Goal: Task Accomplishment & Management: Manage account settings

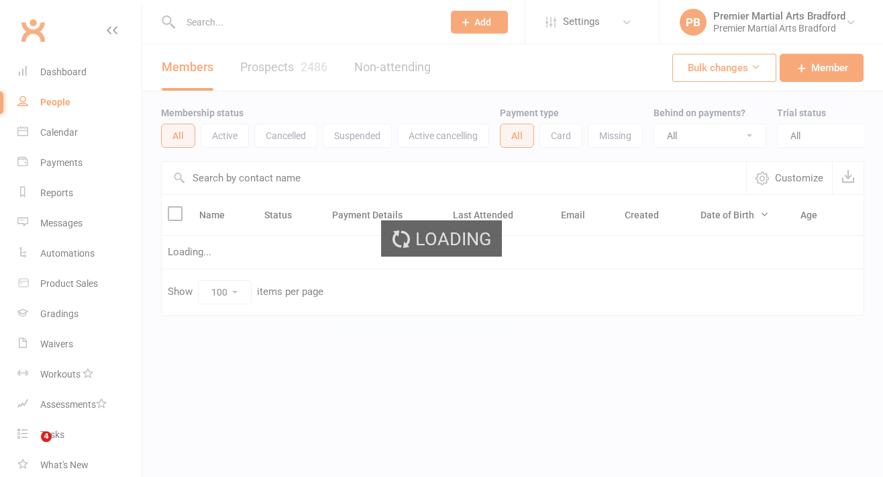
select select "100"
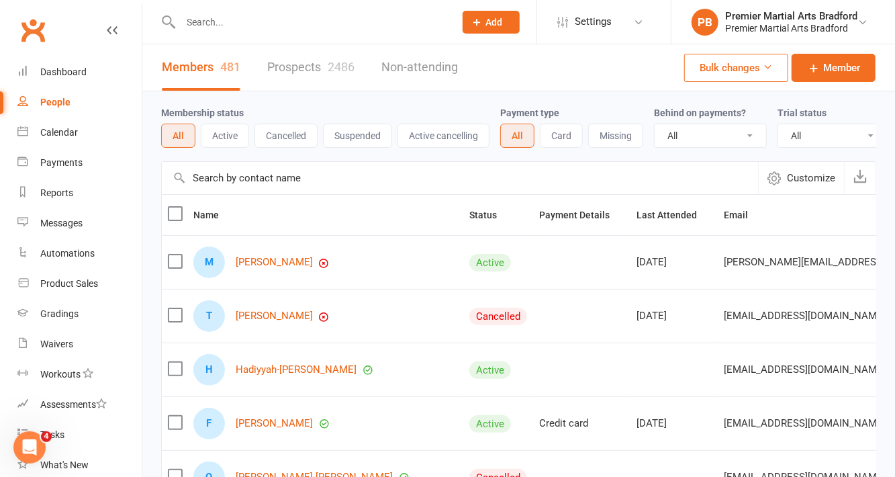
click at [268, 26] on input "text" at bounding box center [311, 22] width 268 height 19
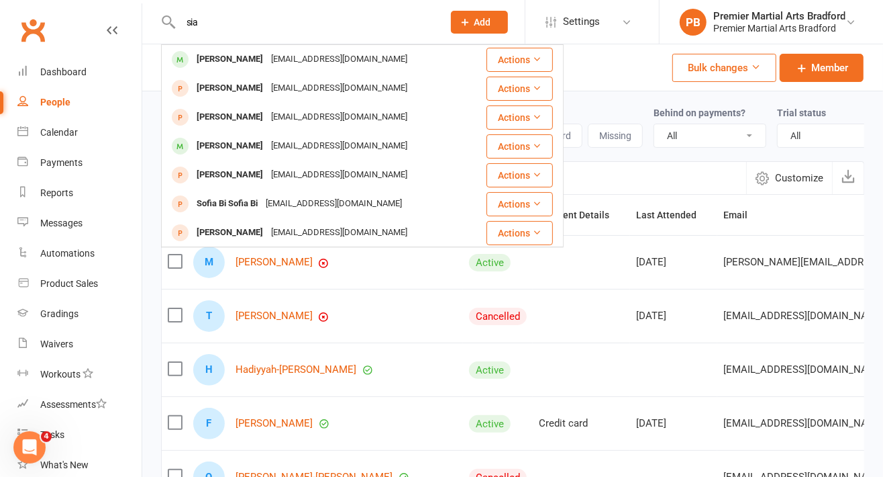
type input "sia"
click at [301, 55] on div "[EMAIL_ADDRESS][DOMAIN_NAME]" at bounding box center [339, 59] width 144 height 19
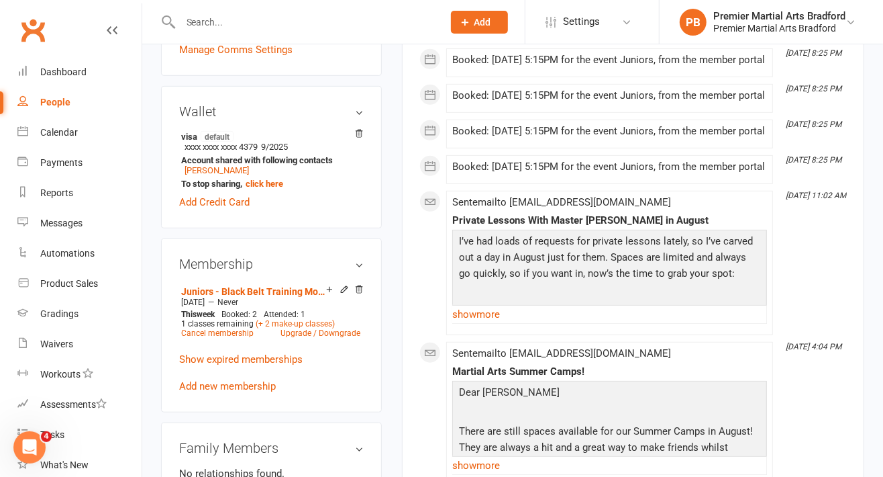
scroll to position [391, 0]
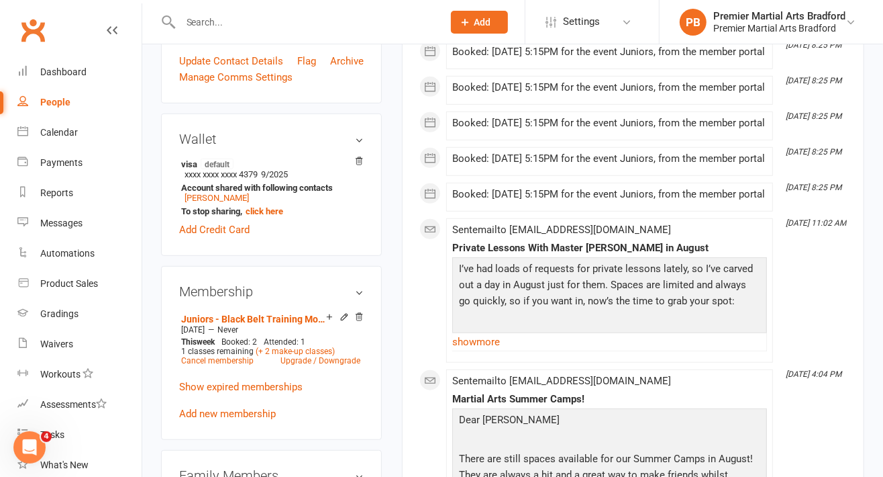
click at [362, 164] on icon at bounding box center [359, 160] width 7 height 7
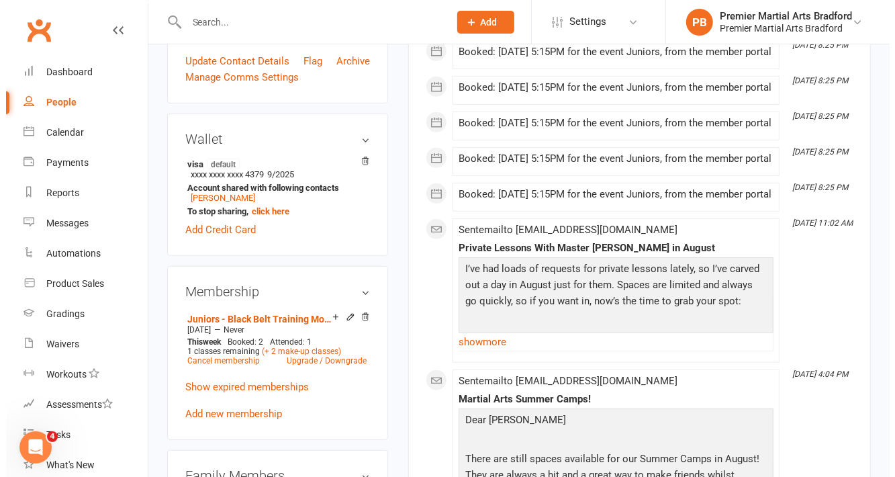
scroll to position [374, 0]
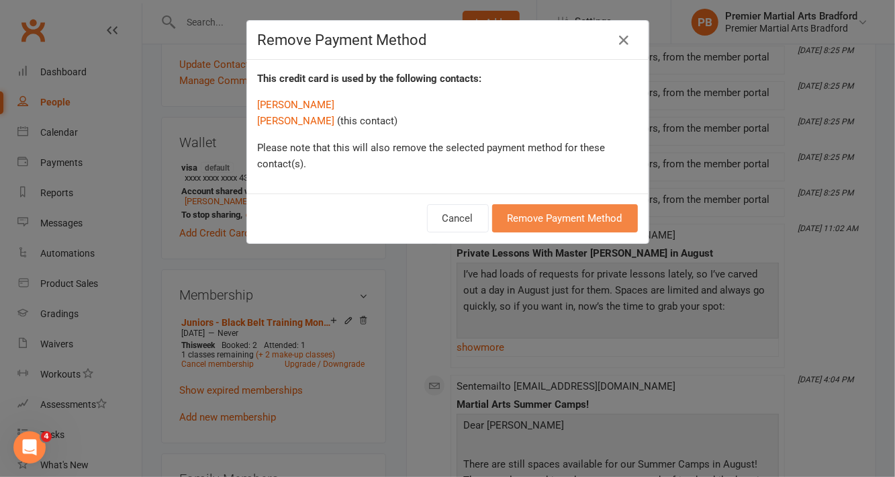
click at [567, 219] on button "Remove Payment Method" at bounding box center [565, 218] width 146 height 28
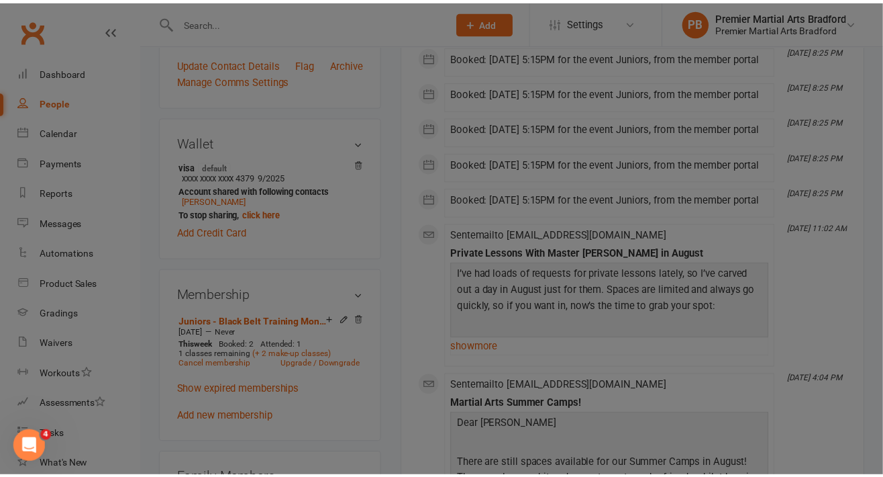
scroll to position [391, 0]
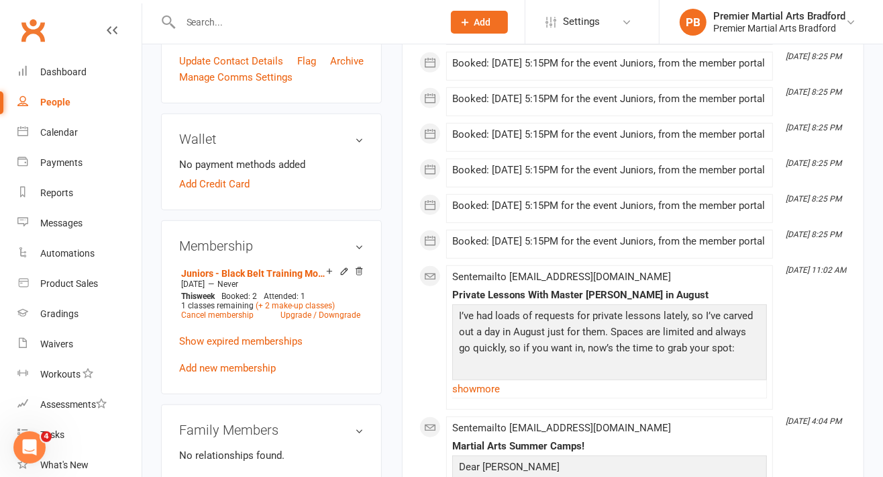
click at [227, 192] on link "Add Credit Card" at bounding box center [214, 184] width 70 height 16
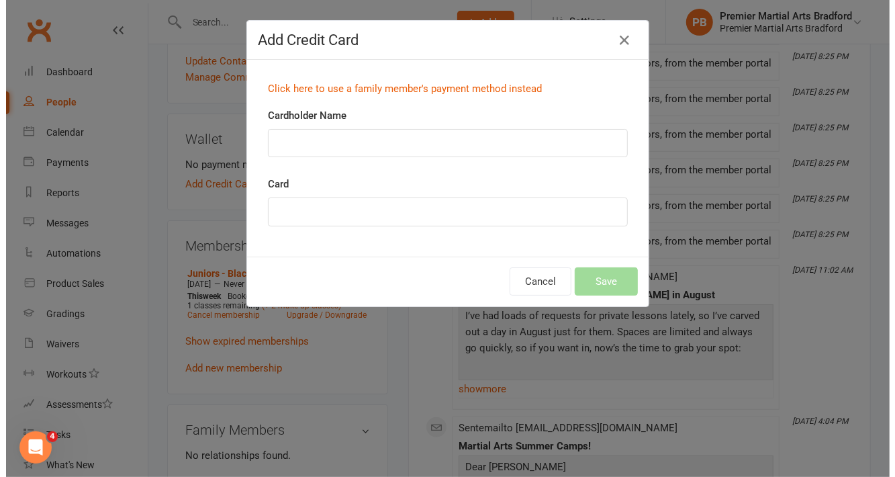
scroll to position [374, 0]
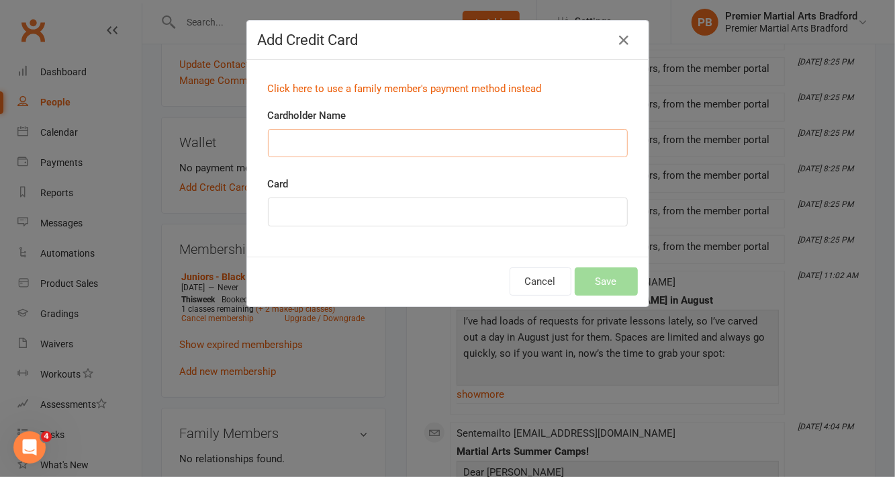
click at [352, 148] on input "Cardholder Name" at bounding box center [448, 143] width 360 height 28
type input "[PERSON_NAME]"
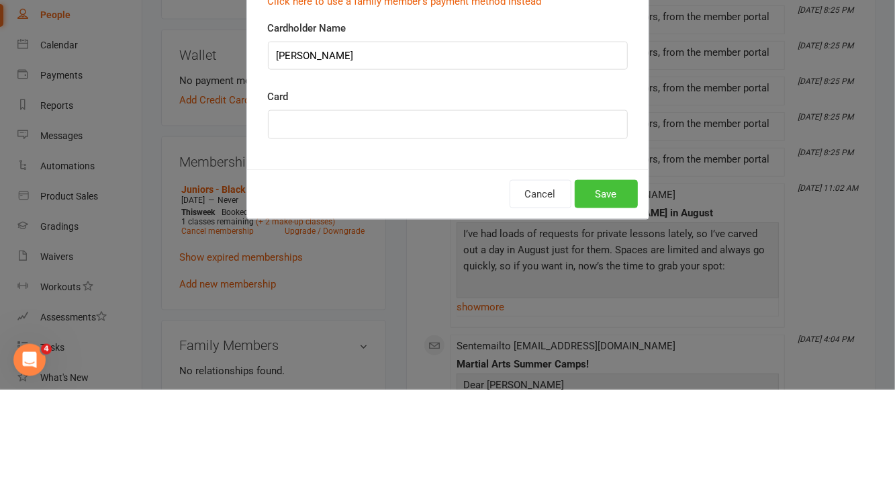
click at [618, 283] on button "Save" at bounding box center [606, 281] width 63 height 28
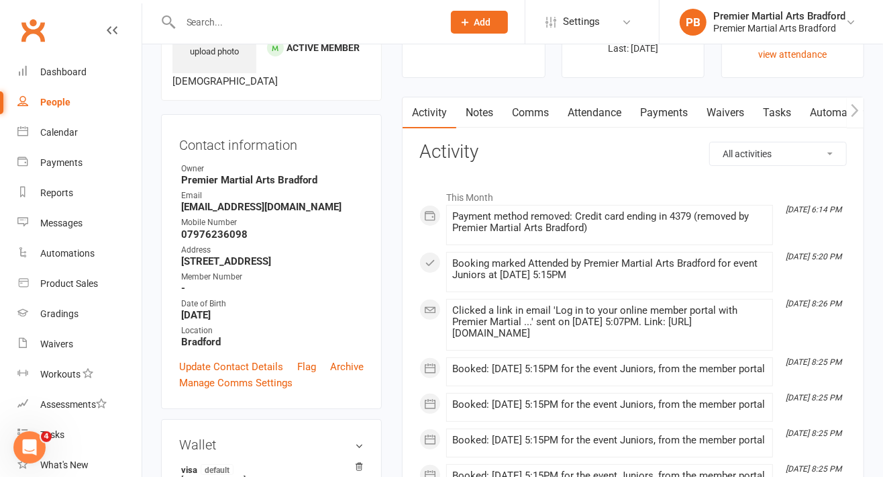
scroll to position [85, 0]
click at [252, 21] on input "text" at bounding box center [305, 22] width 257 height 19
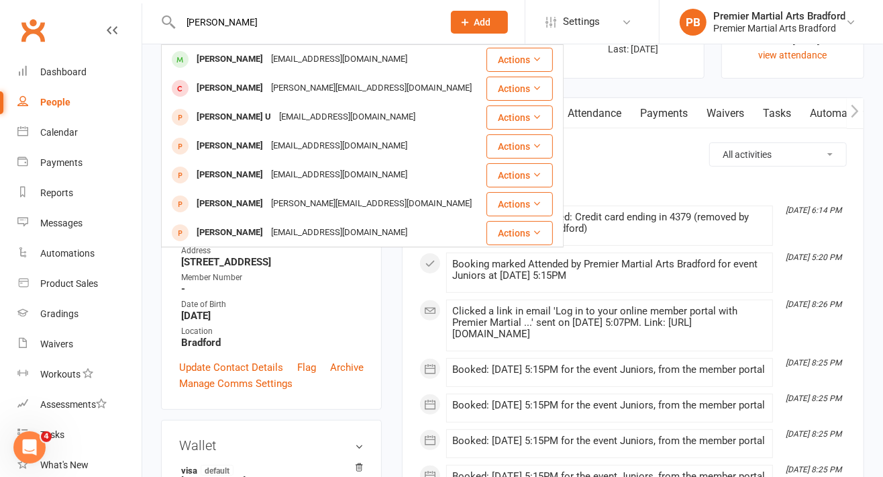
type input "[PERSON_NAME]"
click at [273, 57] on div "[EMAIL_ADDRESS][DOMAIN_NAME]" at bounding box center [339, 59] width 144 height 19
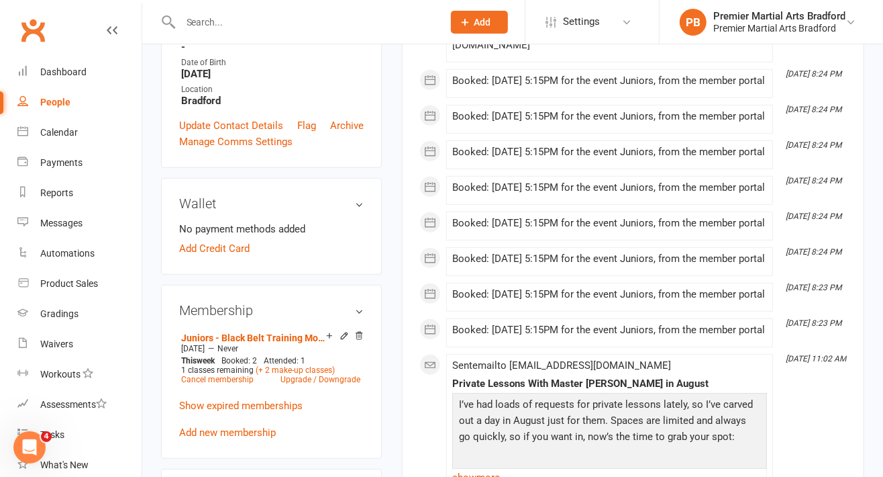
scroll to position [326, 0]
click at [278, 25] on input "text" at bounding box center [305, 22] width 257 height 19
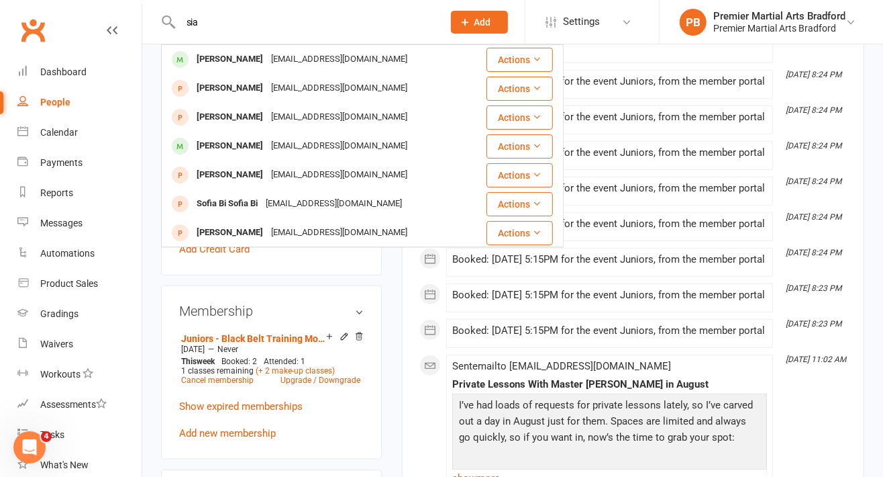
type input "sia"
click at [291, 59] on div "[EMAIL_ADDRESS][DOMAIN_NAME]" at bounding box center [339, 59] width 144 height 19
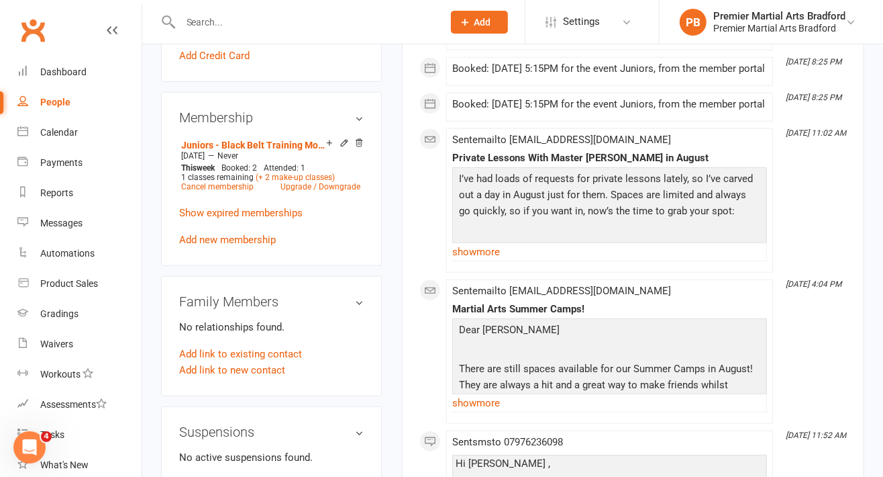
scroll to position [622, 0]
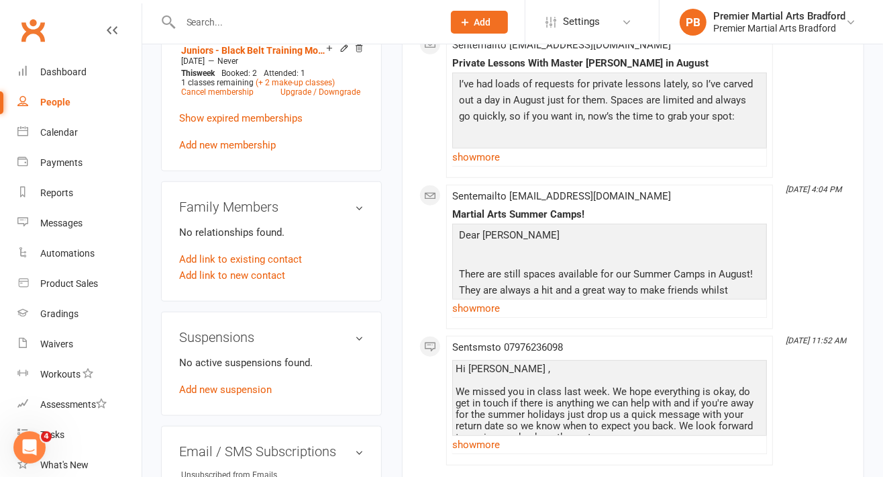
click at [280, 267] on link "Add link to existing contact" at bounding box center [240, 259] width 123 height 16
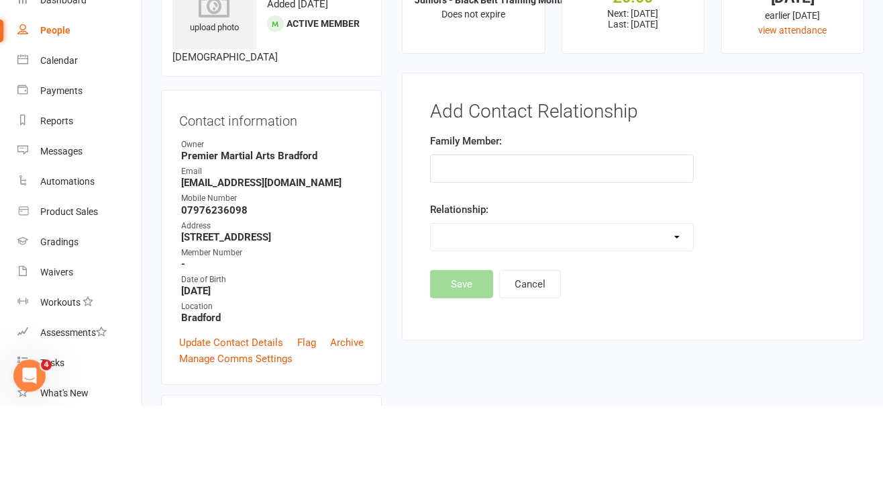
scroll to position [38, 0]
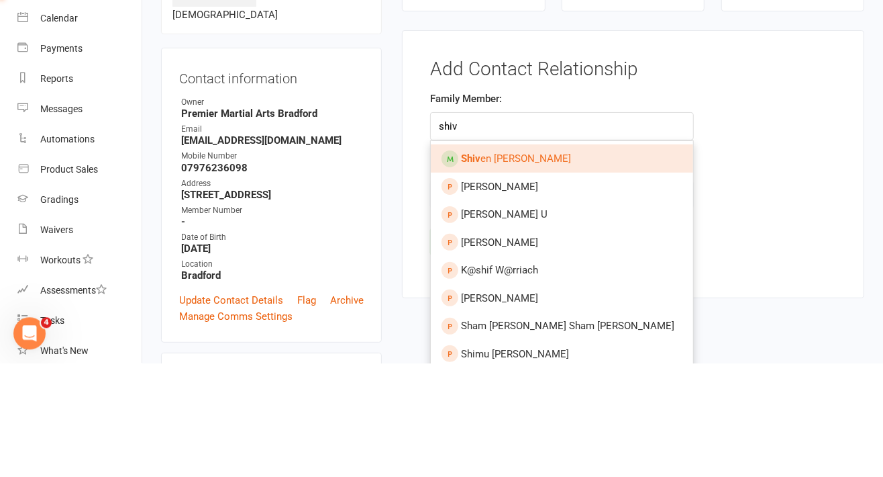
click at [567, 274] on link "Shiv en [PERSON_NAME]" at bounding box center [562, 272] width 262 height 28
type input "[PERSON_NAME]"
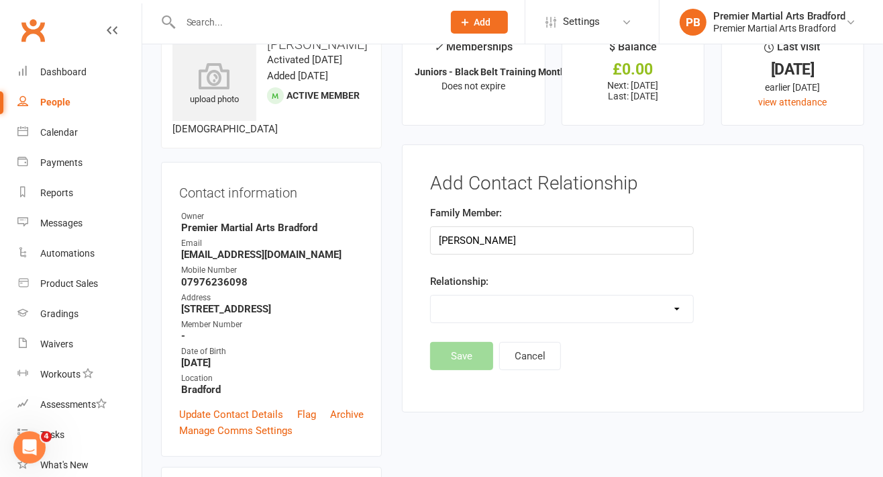
click at [636, 297] on select "Parent / Guardian Child Sibling (parent not in system) Spouse / Partner Cousin …" at bounding box center [562, 308] width 262 height 27
select select "2"
click at [431, 295] on select "Parent / Guardian Child Sibling (parent not in system) Spouse / Partner Cousin …" at bounding box center [562, 308] width 262 height 27
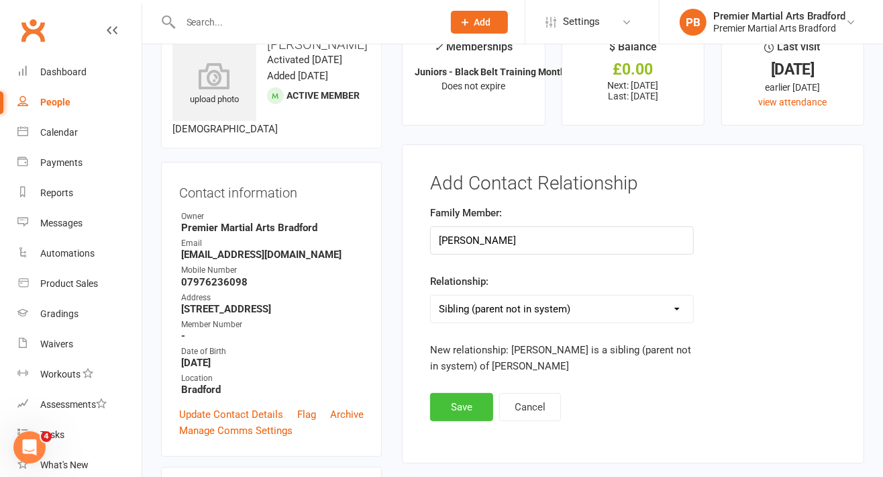
click at [467, 404] on button "Save" at bounding box center [461, 407] width 63 height 28
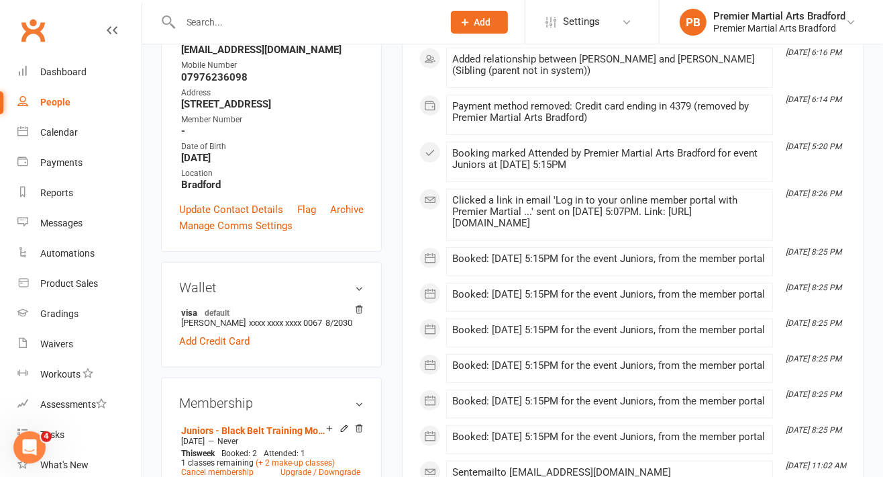
scroll to position [0, 0]
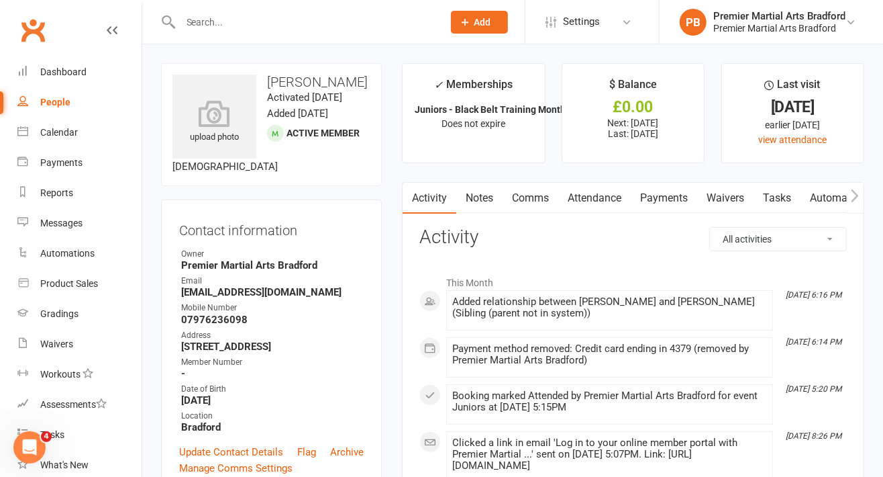
click at [302, 23] on input "text" at bounding box center [305, 22] width 257 height 19
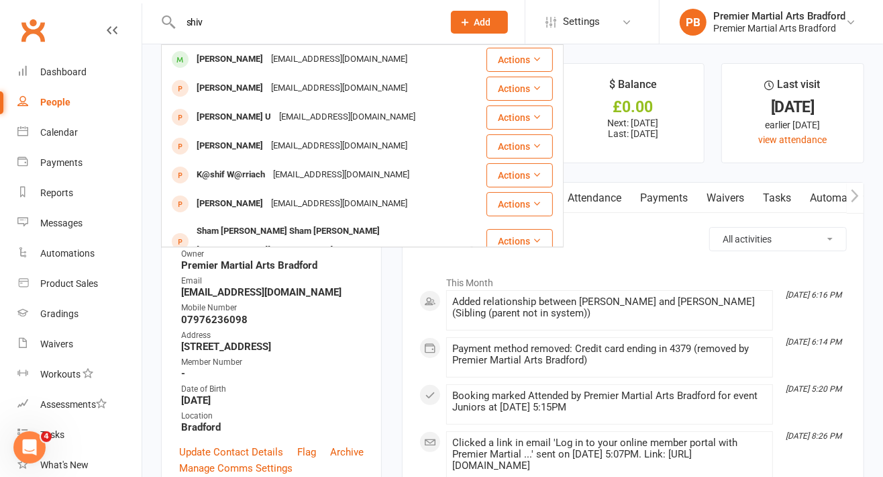
type input "shiv"
click at [290, 52] on div "[EMAIL_ADDRESS][DOMAIN_NAME]" at bounding box center [339, 59] width 144 height 19
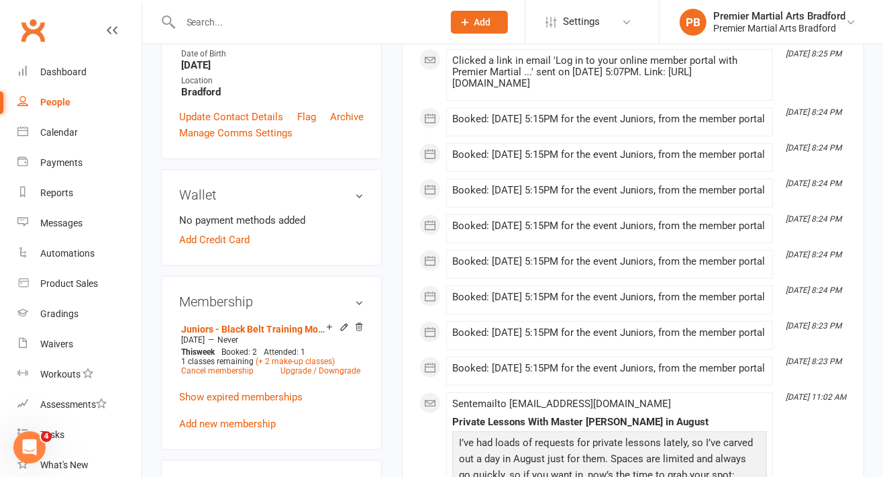
scroll to position [334, 0]
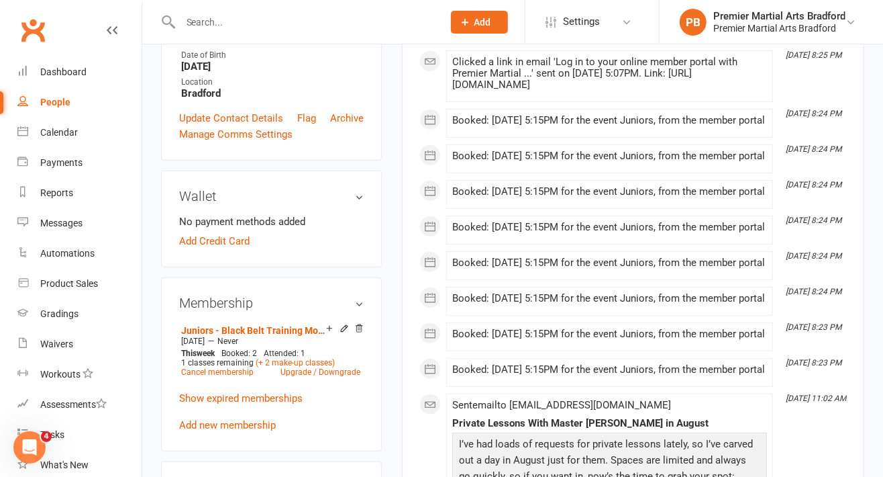
click at [361, 203] on h3 "Wallet" at bounding box center [271, 196] width 185 height 15
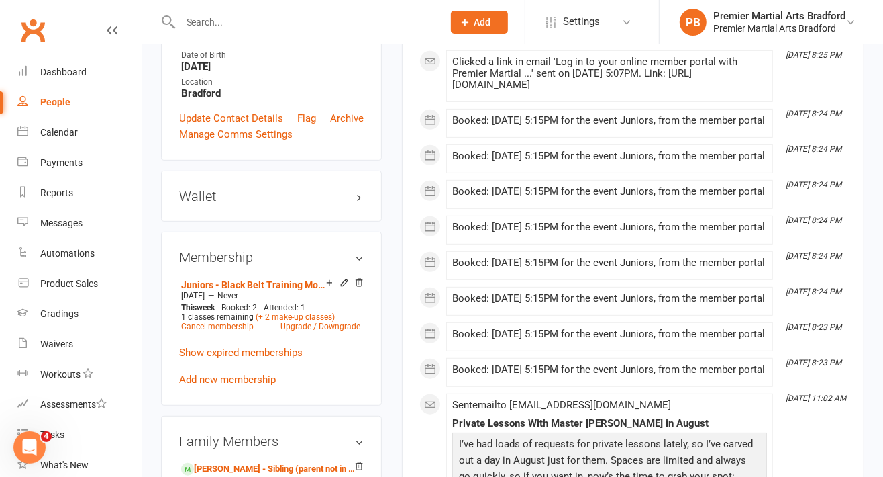
click at [355, 203] on h3 "Wallet" at bounding box center [271, 196] width 185 height 15
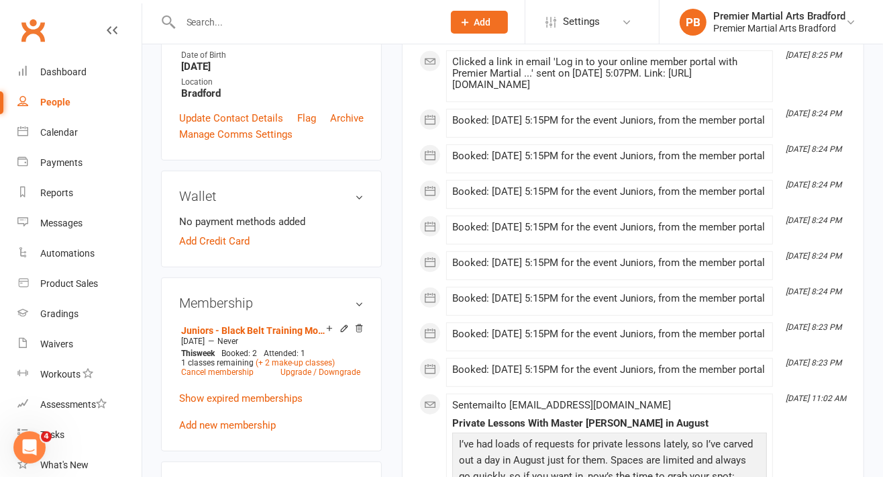
click at [234, 249] on link "Add Credit Card" at bounding box center [214, 241] width 70 height 16
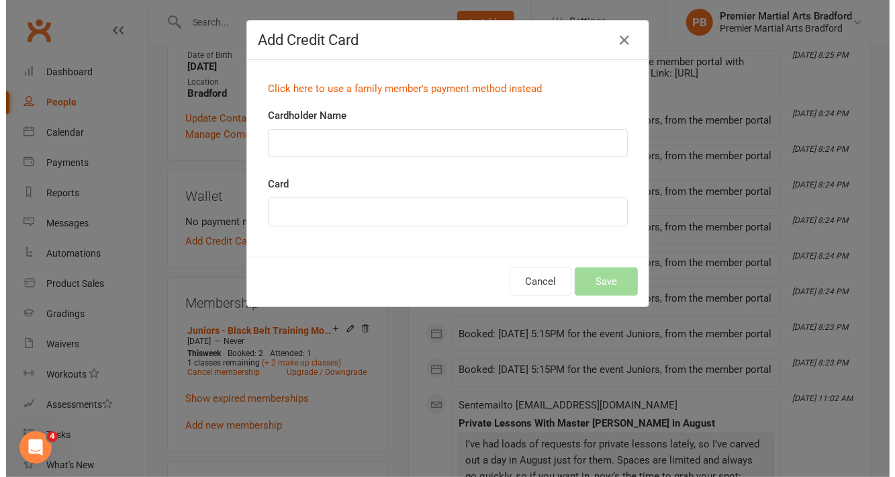
scroll to position [317, 0]
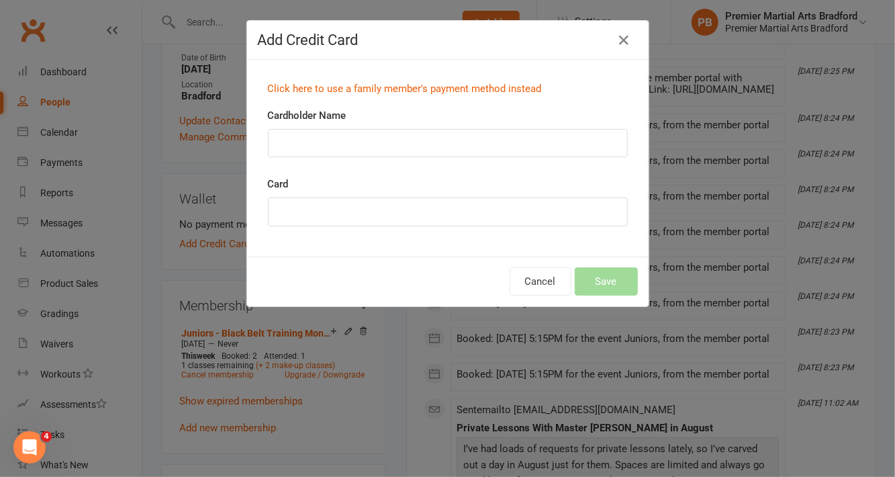
click at [473, 90] on link "Click here to use a family member's payment method instead" at bounding box center [405, 89] width 274 height 12
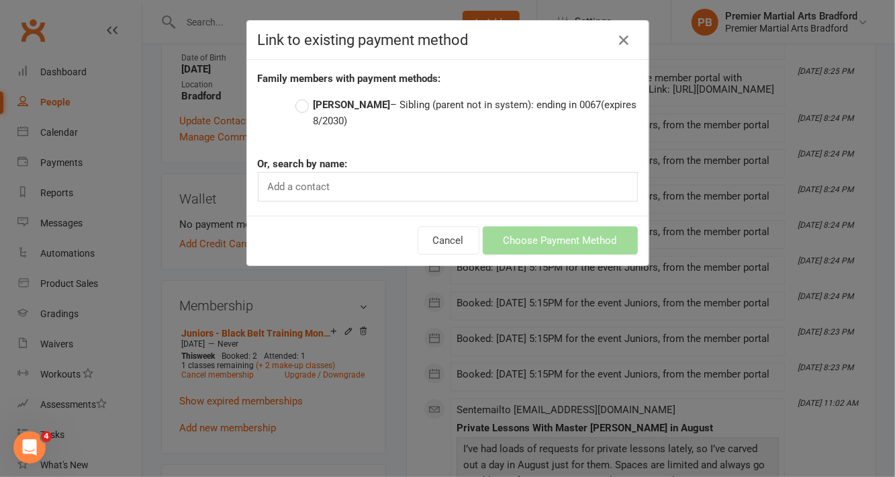
click at [304, 103] on label "[PERSON_NAME] – Sibling (parent not in system): ending in 0067 (expires 8/2030)" at bounding box center [466, 113] width 342 height 32
click at [304, 97] on input "[PERSON_NAME] – Sibling (parent not in system): ending in 0067 (expires 8/2030)" at bounding box center [299, 97] width 9 height 0
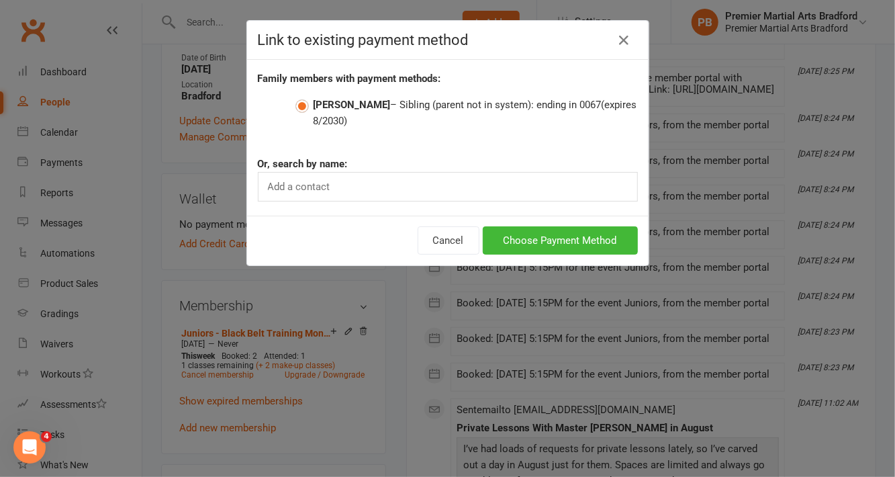
click at [555, 244] on button "Choose Payment Method" at bounding box center [560, 240] width 155 height 28
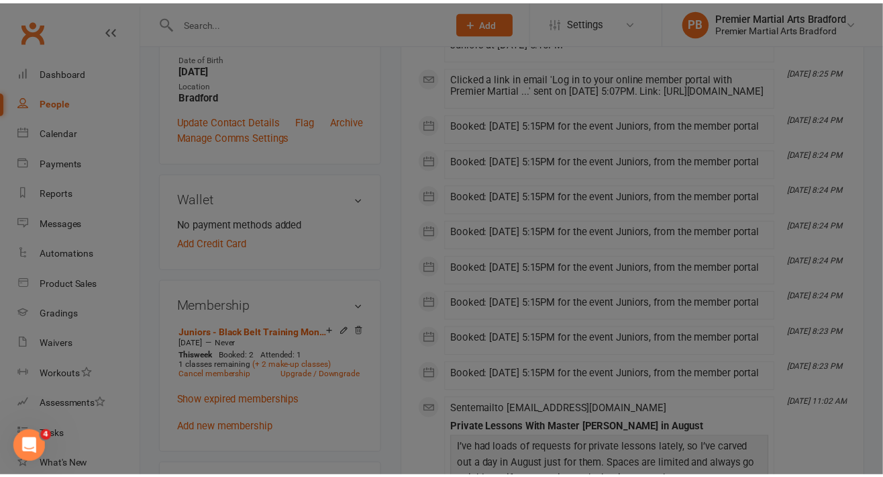
scroll to position [334, 0]
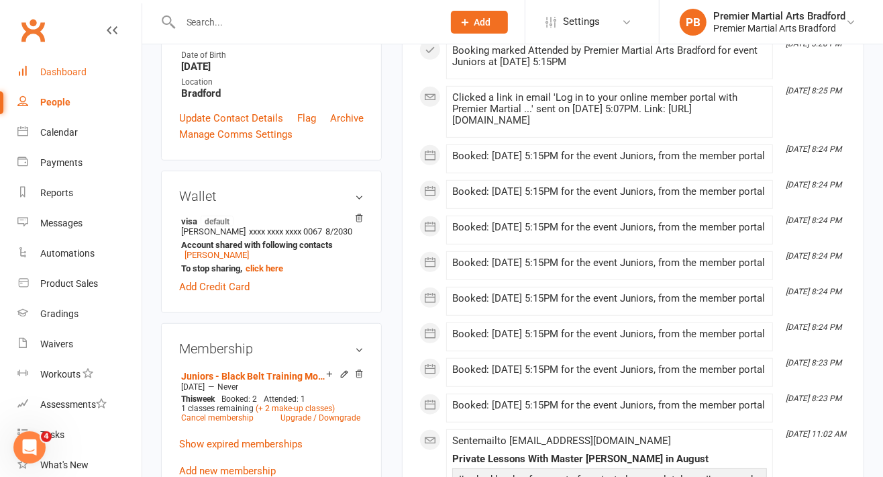
click at [79, 68] on div "Dashboard" at bounding box center [63, 71] width 46 height 11
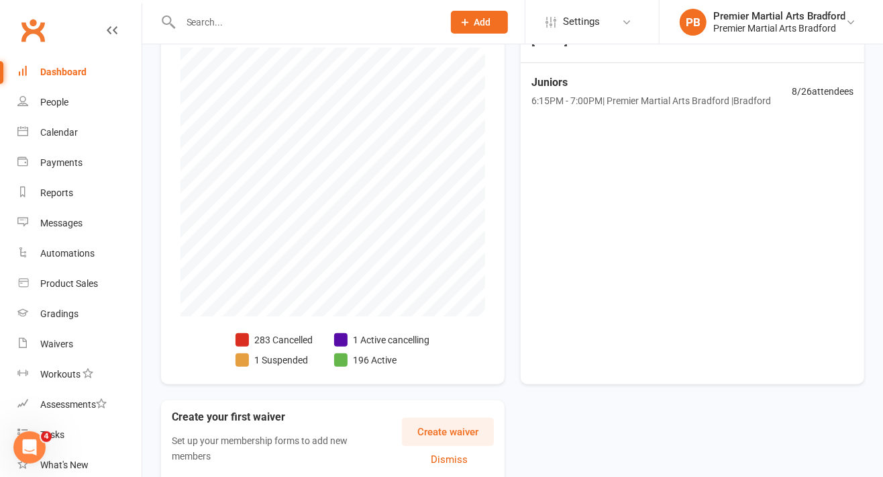
scroll to position [336, 0]
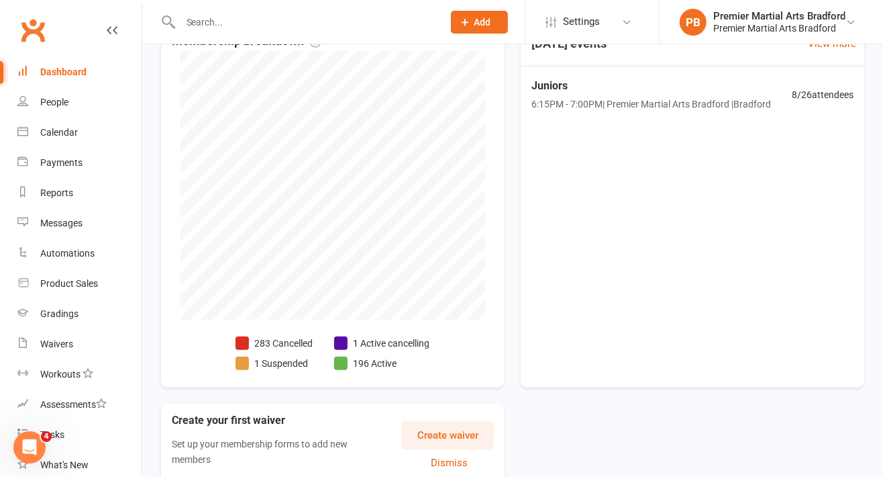
click at [631, 97] on span "6:15PM - 7:00PM | Premier Martial Arts Bradford | [GEOGRAPHIC_DATA]" at bounding box center [652, 104] width 240 height 15
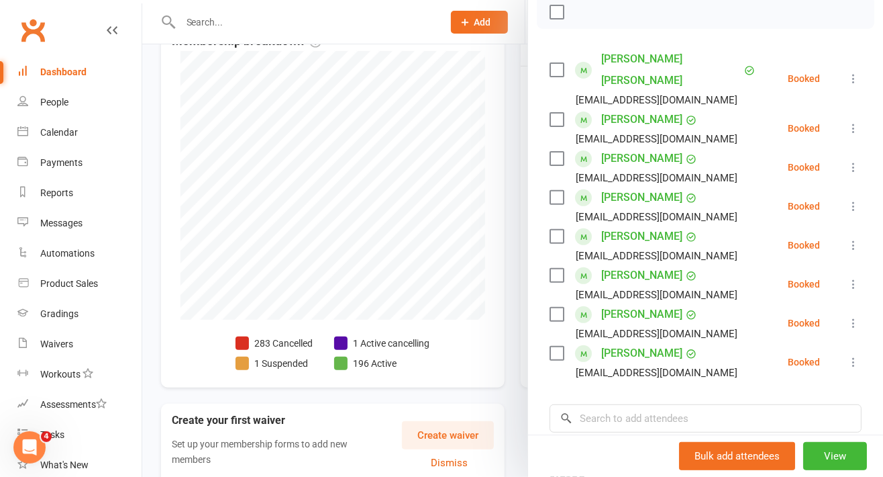
scroll to position [215, 0]
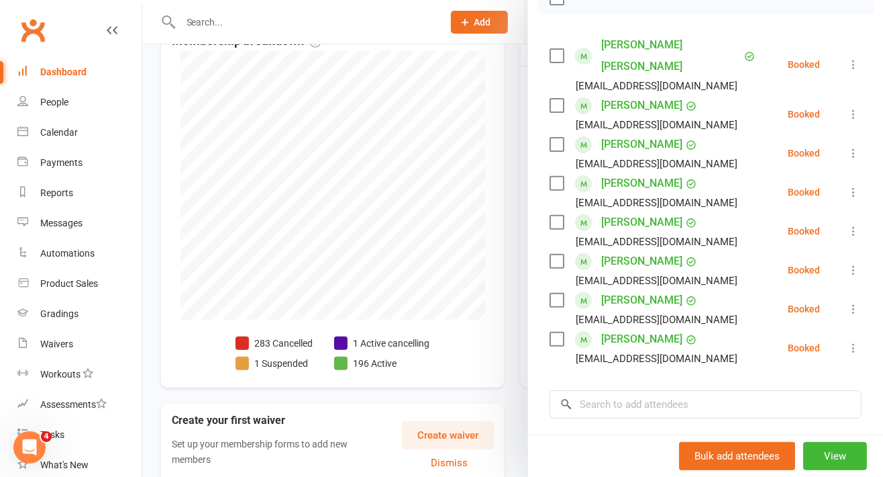
click at [847, 107] on icon at bounding box center [853, 113] width 13 height 13
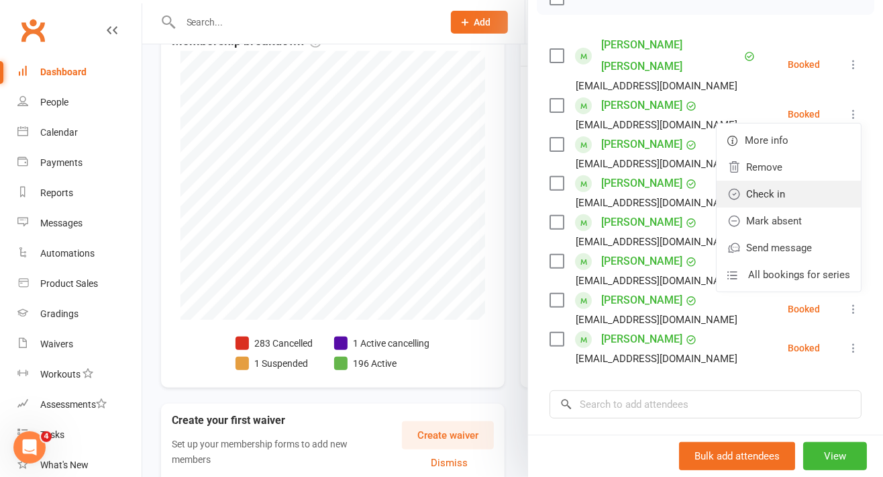
click at [799, 190] on link "Check in" at bounding box center [789, 194] width 144 height 27
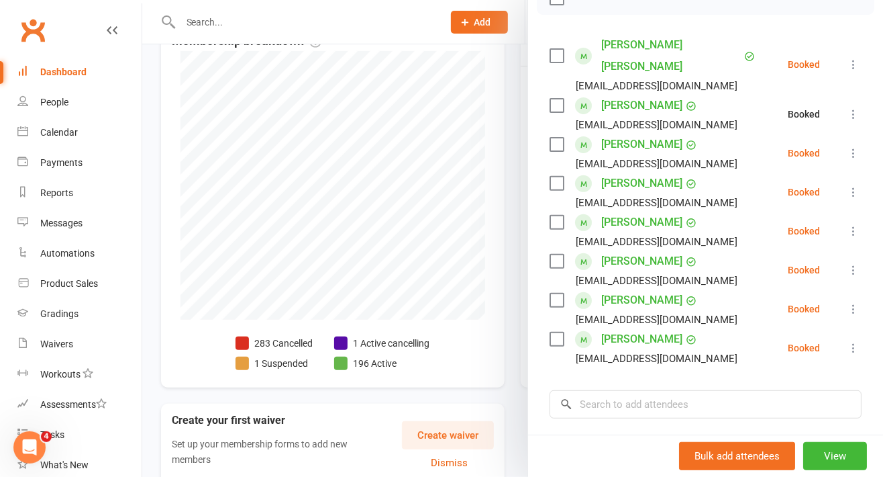
click at [847, 146] on icon at bounding box center [853, 152] width 13 height 13
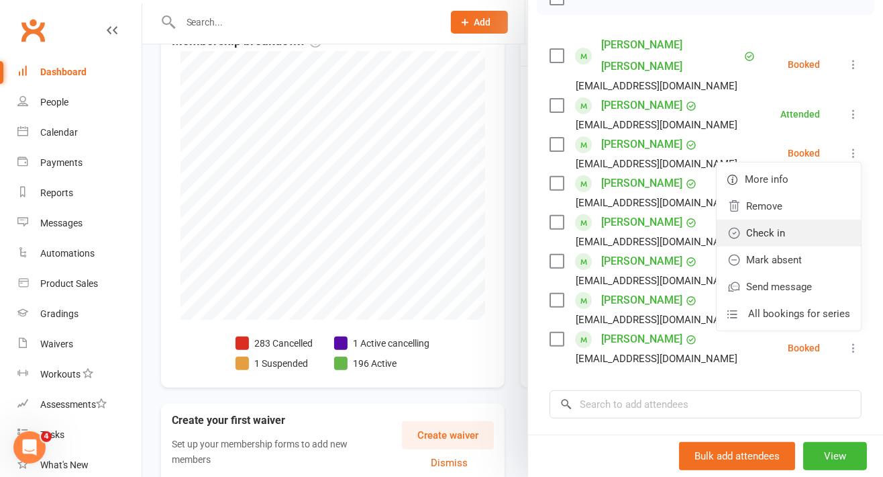
click at [786, 234] on link "Check in" at bounding box center [789, 232] width 144 height 27
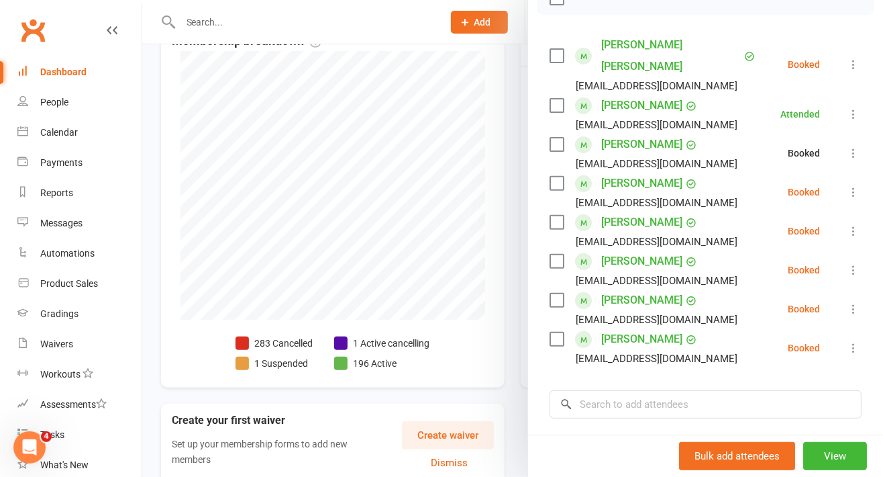
click at [846, 184] on button at bounding box center [854, 192] width 16 height 16
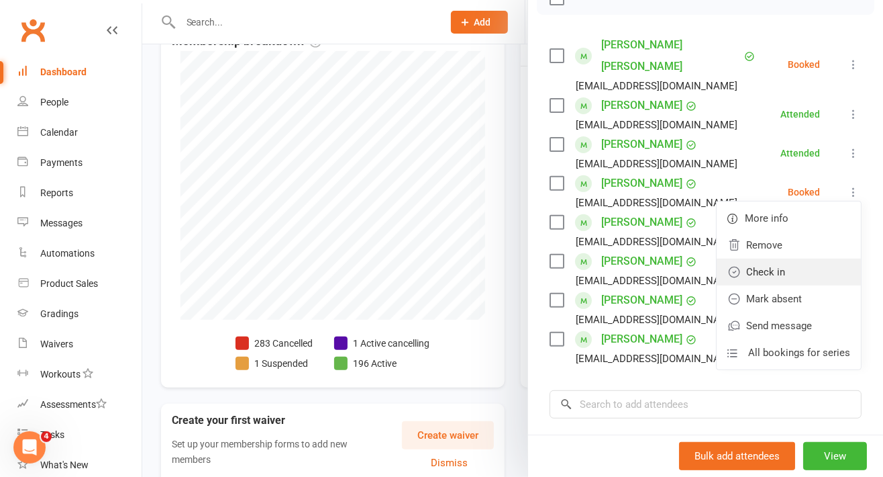
click at [785, 262] on link "Check in" at bounding box center [789, 271] width 144 height 27
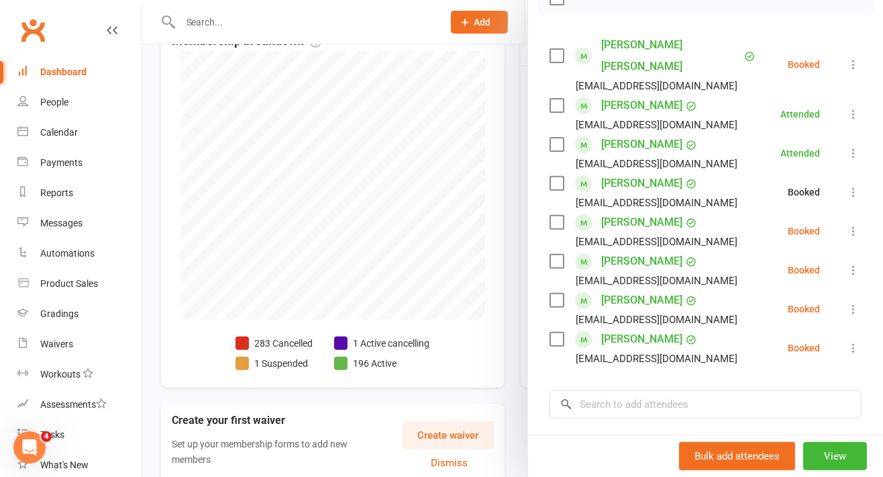
click at [846, 224] on button at bounding box center [854, 231] width 16 height 16
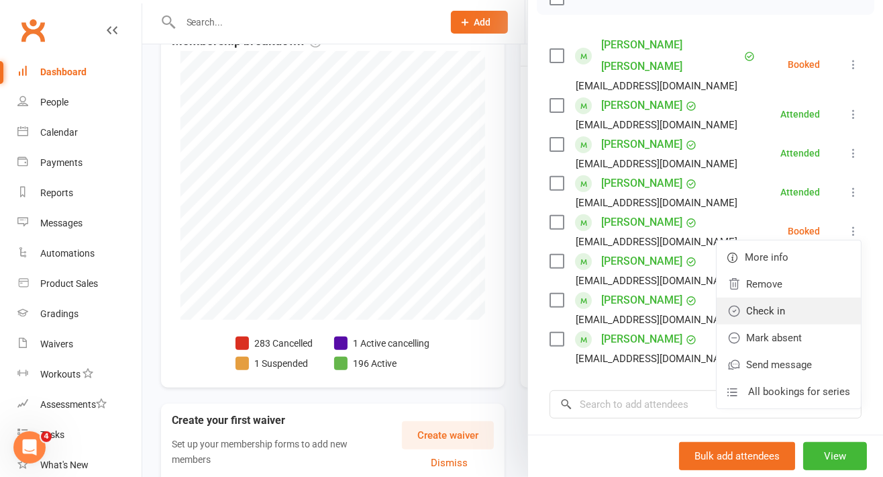
click at [787, 299] on link "Check in" at bounding box center [789, 310] width 144 height 27
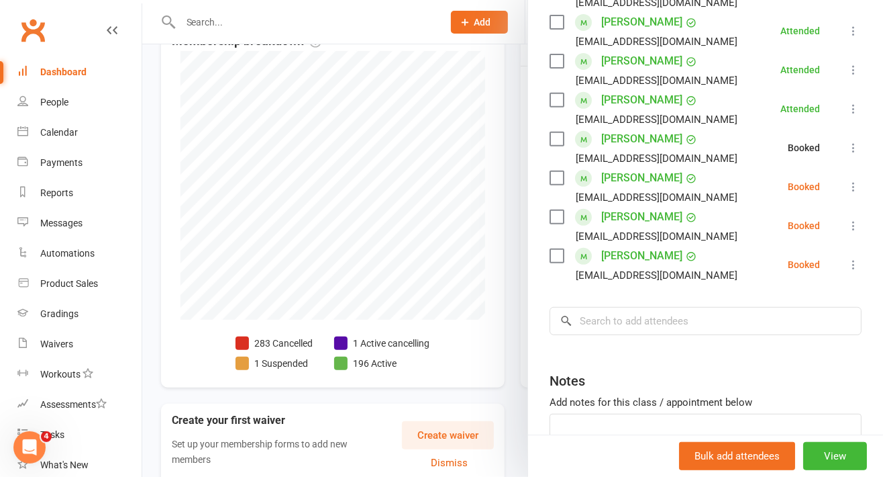
scroll to position [320, 0]
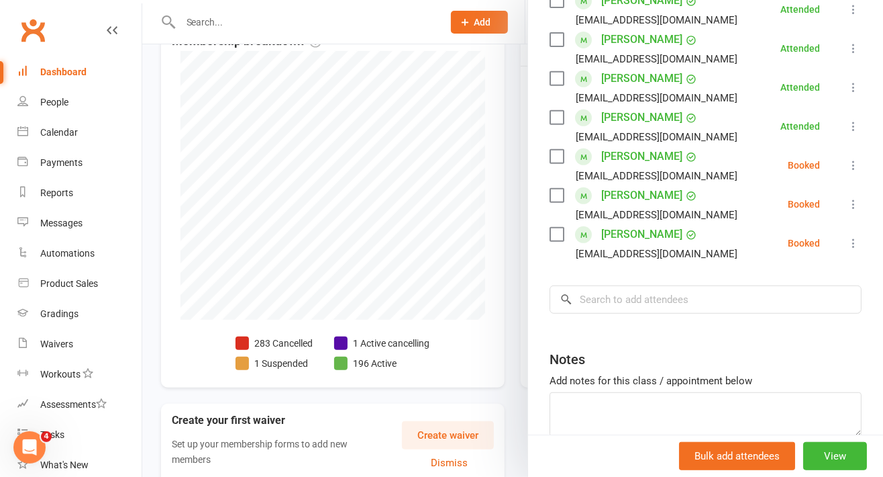
click at [847, 197] on icon at bounding box center [853, 203] width 13 height 13
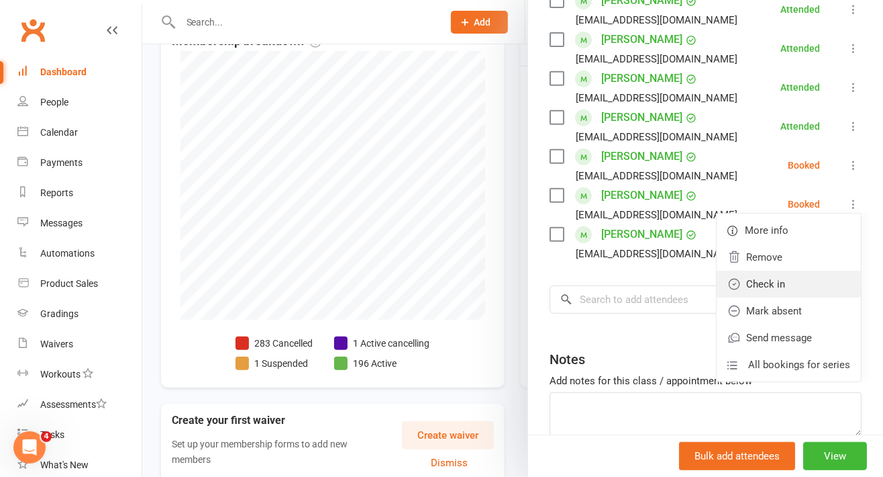
click at [782, 278] on link "Check in" at bounding box center [789, 283] width 144 height 27
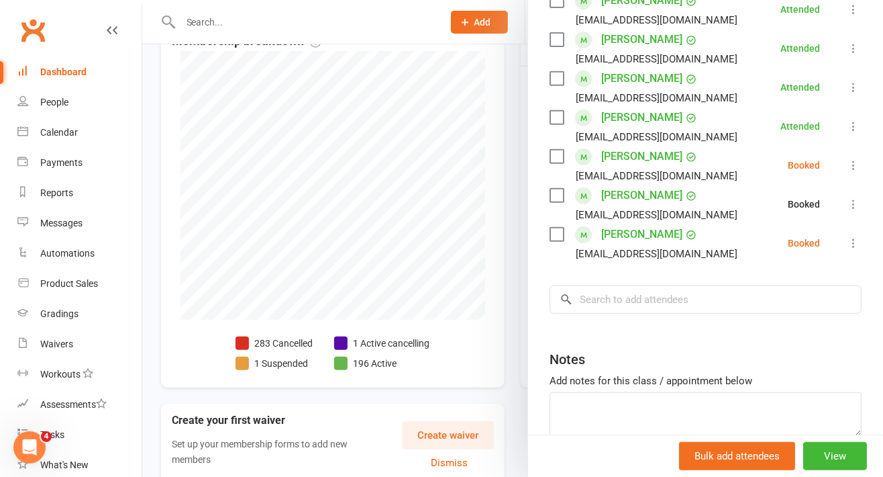
click at [846, 157] on button at bounding box center [854, 165] width 16 height 16
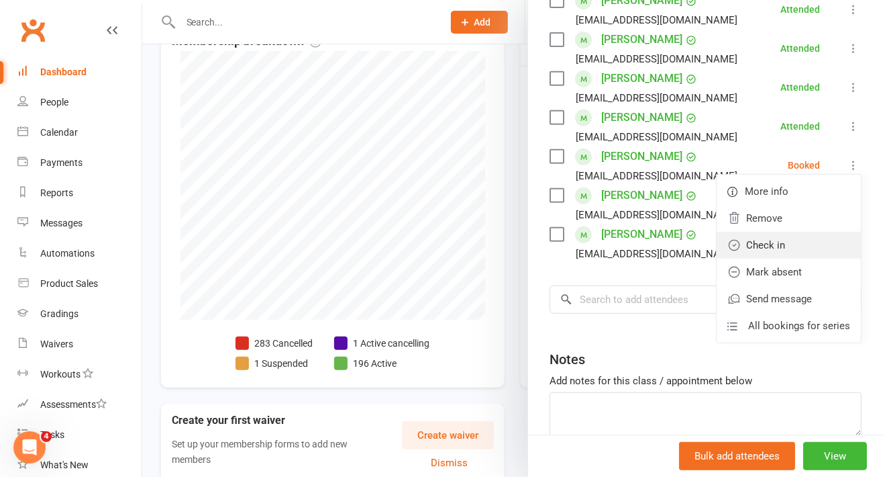
click at [799, 242] on link "Check in" at bounding box center [789, 245] width 144 height 27
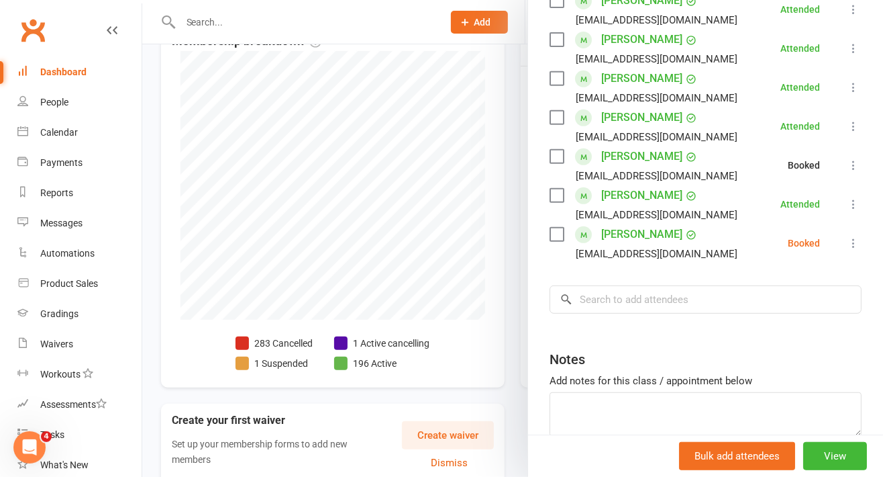
click at [846, 240] on button at bounding box center [854, 243] width 16 height 16
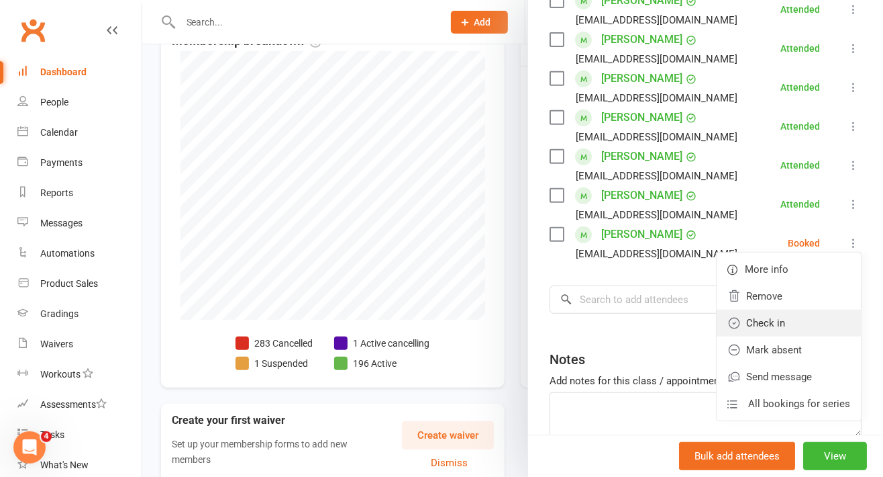
click at [781, 311] on link "Check in" at bounding box center [789, 322] width 144 height 27
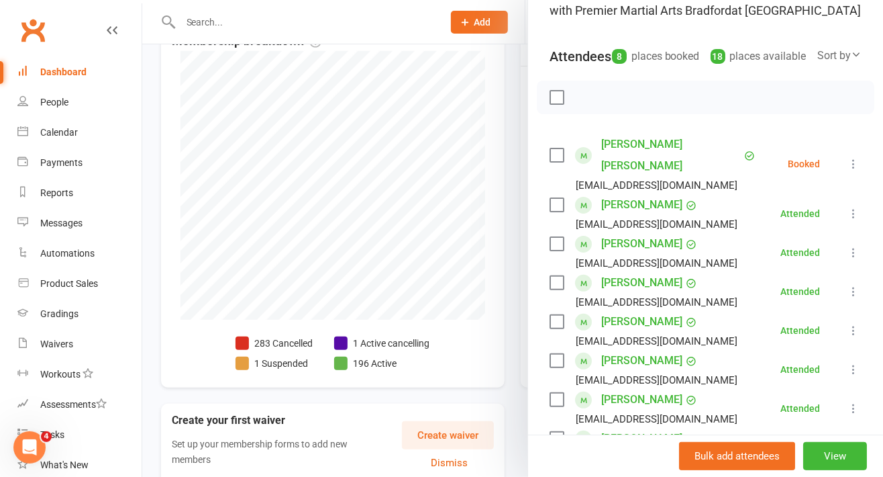
scroll to position [171, 0]
